Goal: Information Seeking & Learning: Find specific fact

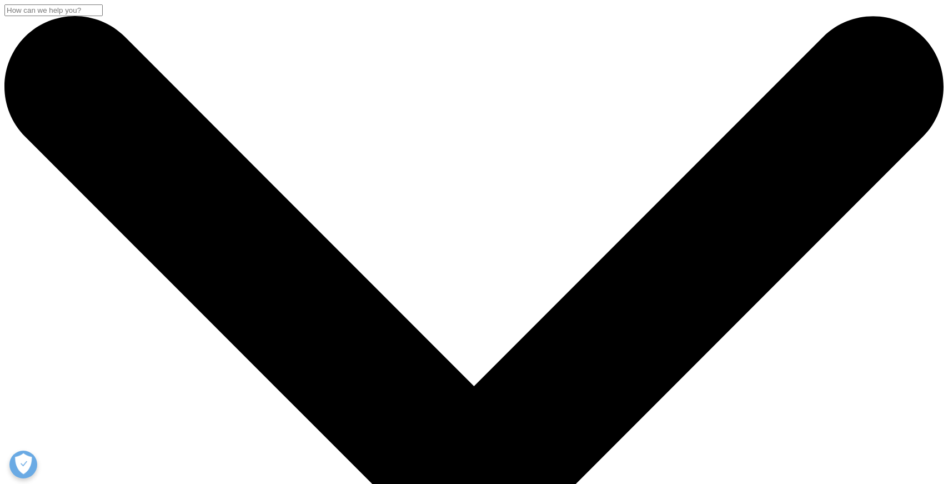
drag, startPoint x: 144, startPoint y: 147, endPoint x: 688, endPoint y: 253, distance: 553.7
copy div "IQVIA and [PERSON_NAME] Announce Long-term Clinical and Commercial Partnerships…"
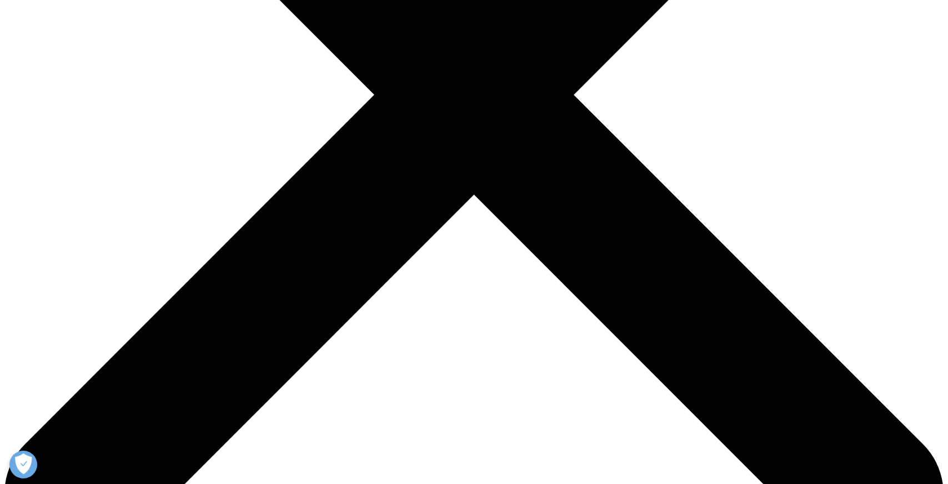
scroll to position [398, 0]
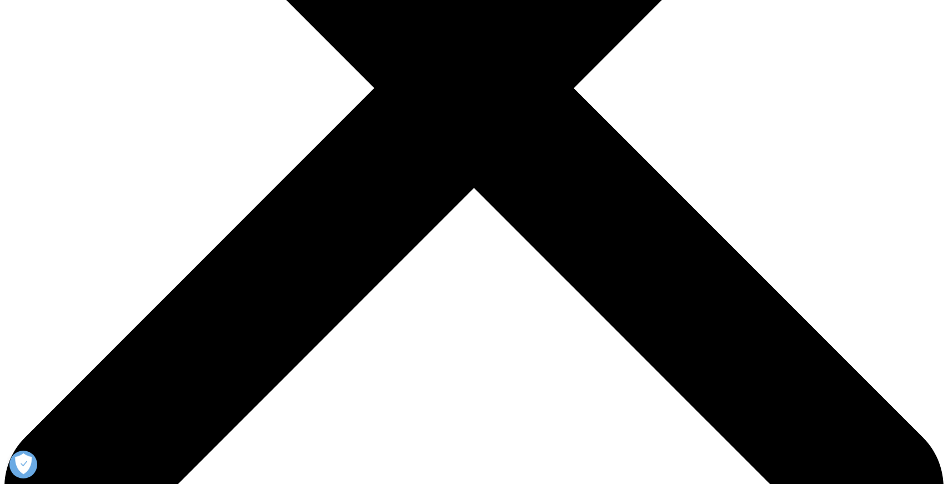
drag, startPoint x: 460, startPoint y: 197, endPoint x: 242, endPoint y: 155, distance: 222.1
drag, startPoint x: 315, startPoint y: 310, endPoint x: 261, endPoint y: 283, distance: 60.1
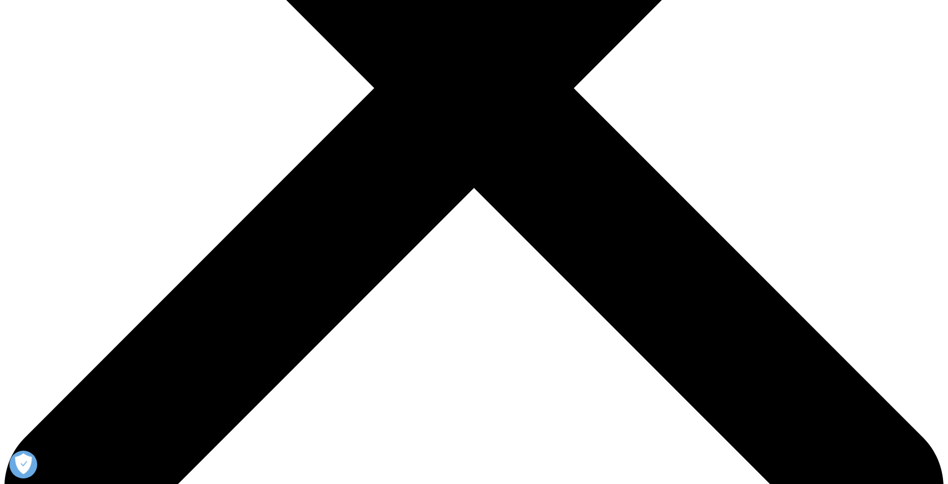
copy li "Clinical : [PERSON_NAME] has joined [PERSON_NAME]’s CRO Clinical Data Partner p…"
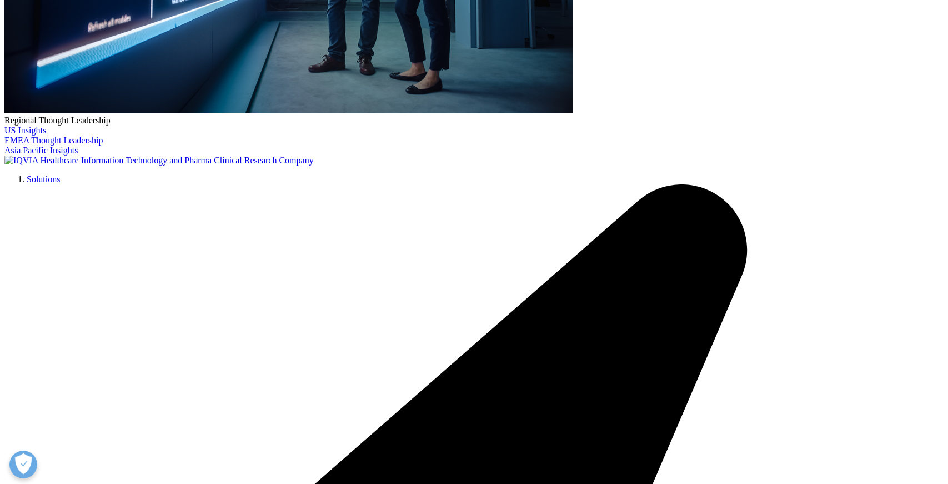
drag, startPoint x: 267, startPoint y: 158, endPoint x: 465, endPoint y: 198, distance: 201.7
copy li "Commercial : The companies have established master data and software third-part…"
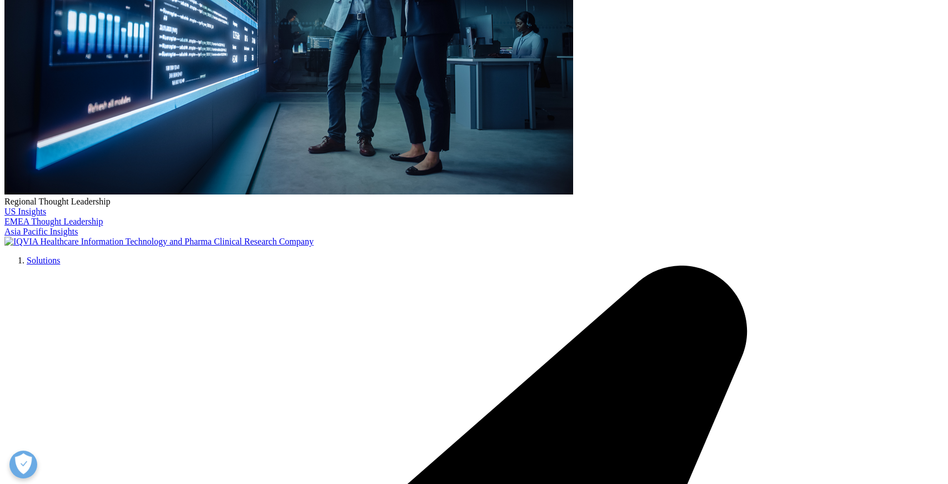
scroll to position [316, 0]
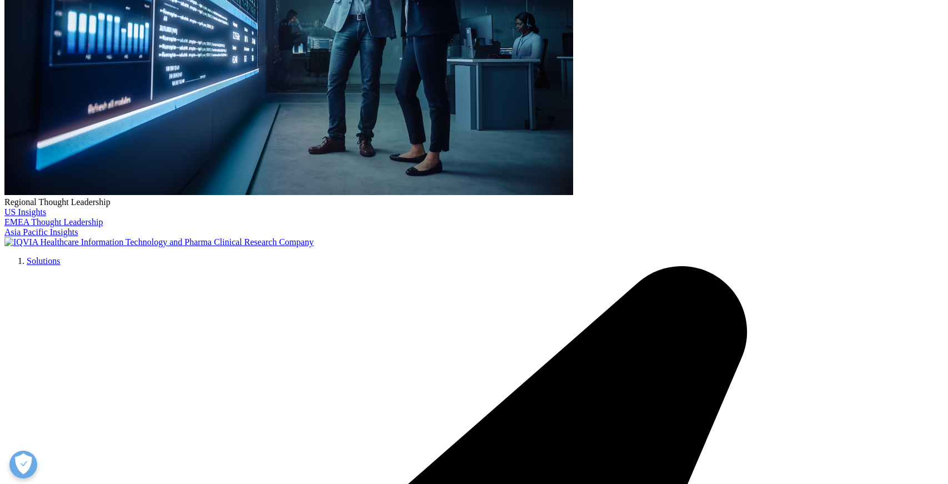
drag, startPoint x: 266, startPoint y: 237, endPoint x: 461, endPoint y: 274, distance: 197.8
copy li "Commercial : The companies have established master data and software third-part…"
drag, startPoint x: 268, startPoint y: 237, endPoint x: 509, endPoint y: 429, distance: 307.8
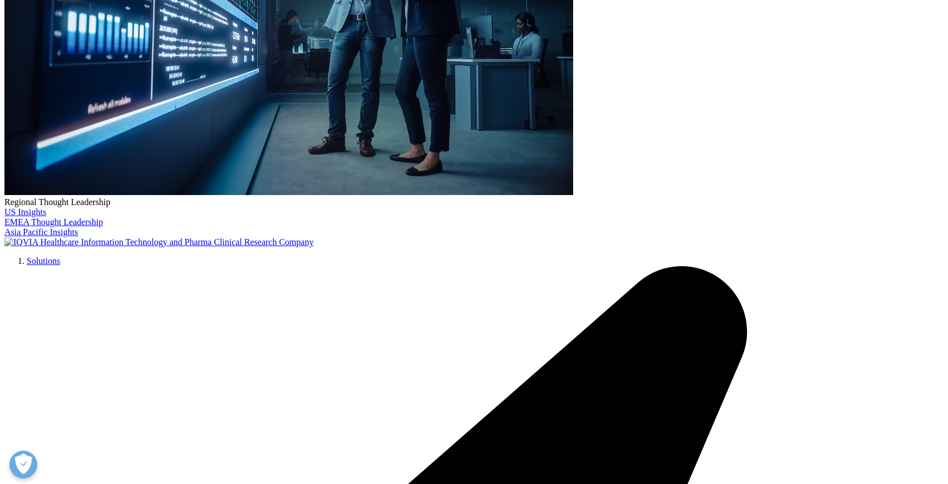
copy ul "Loremipsum : Dol sitametco adip elitseddoei tempor inci utl etdolore magna-aliq…"
